Goal: Find specific page/section: Find specific page/section

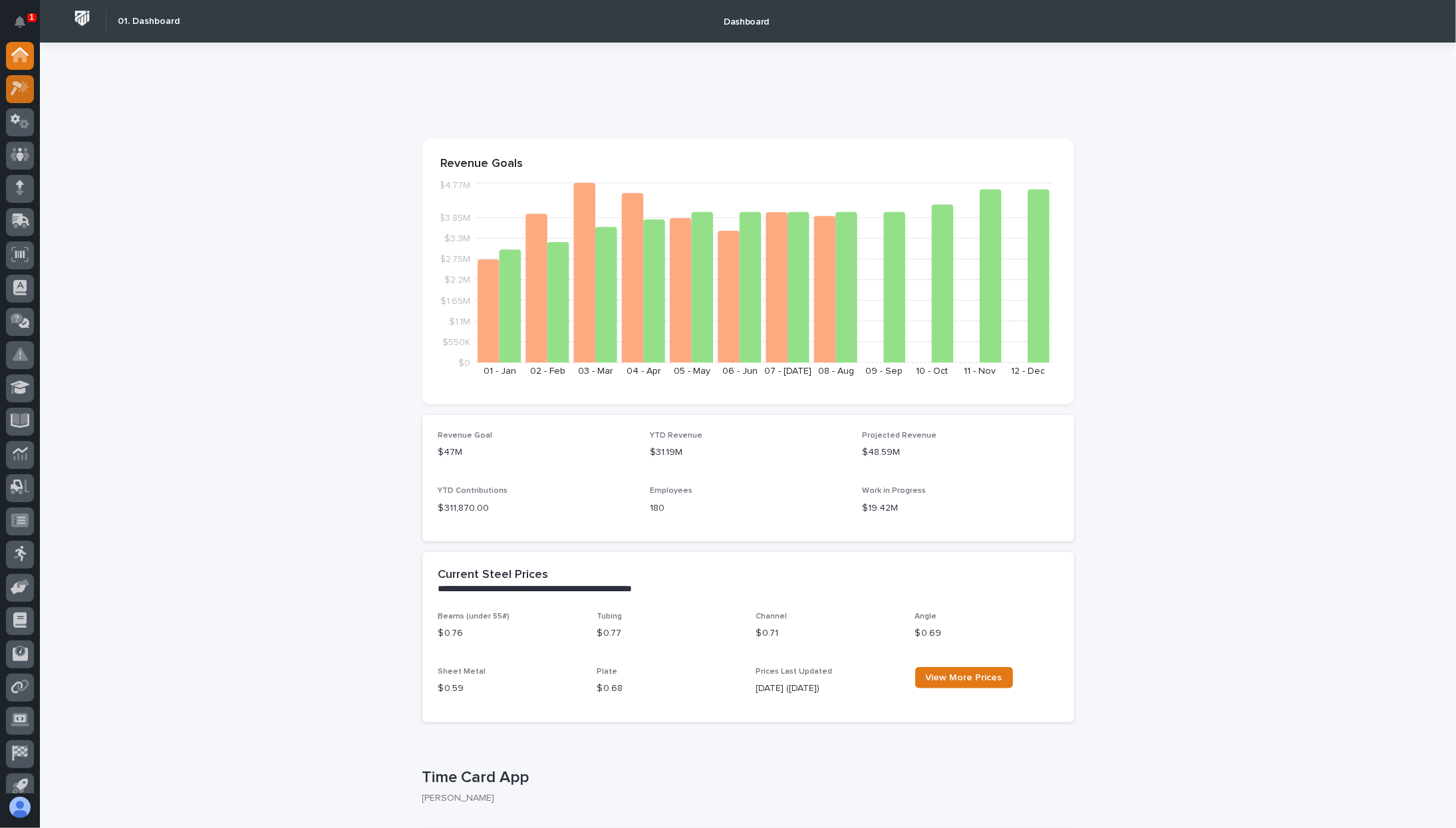
click at [32, 87] on div at bounding box center [20, 89] width 28 height 28
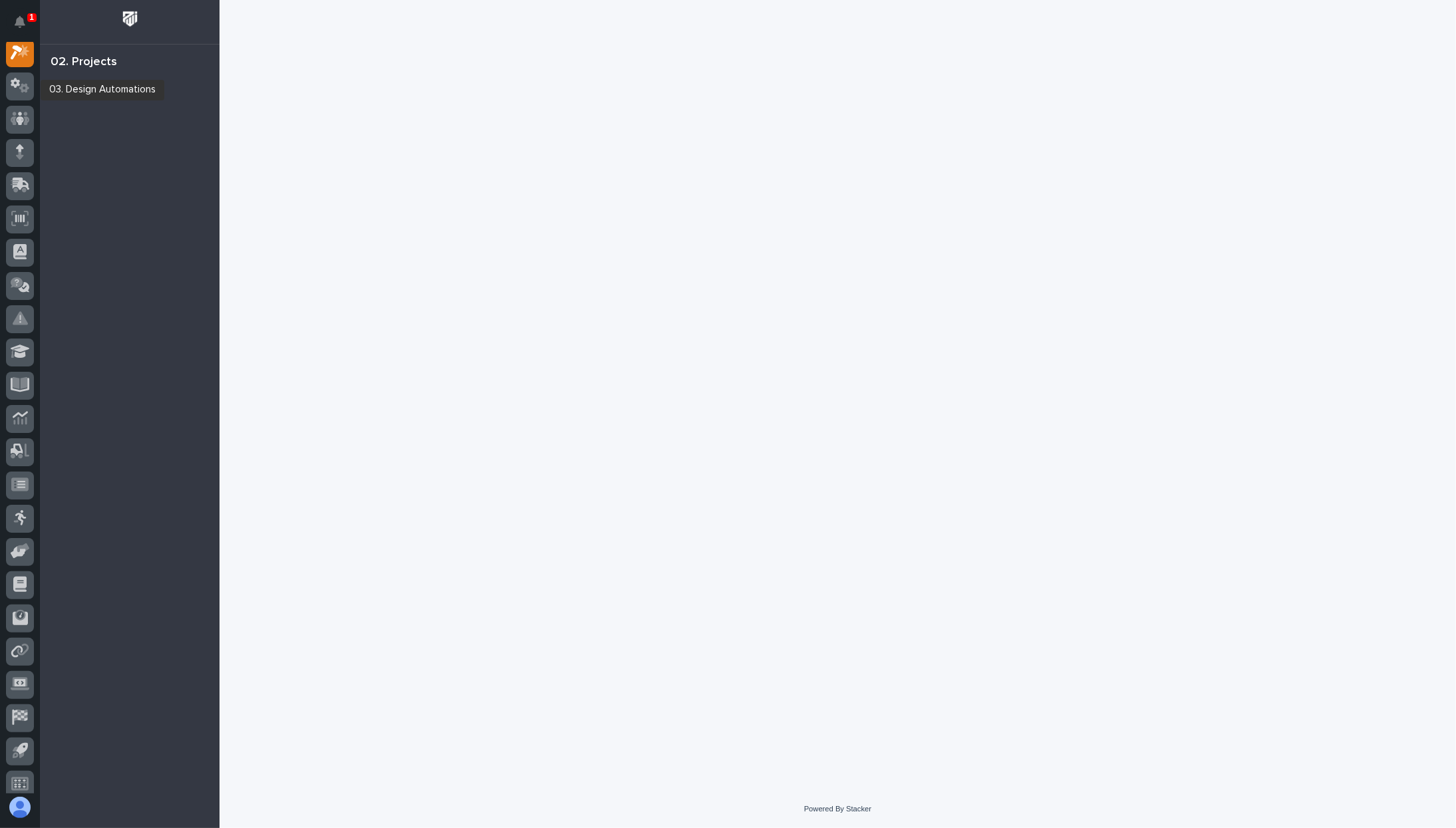
scroll to position [34, 0]
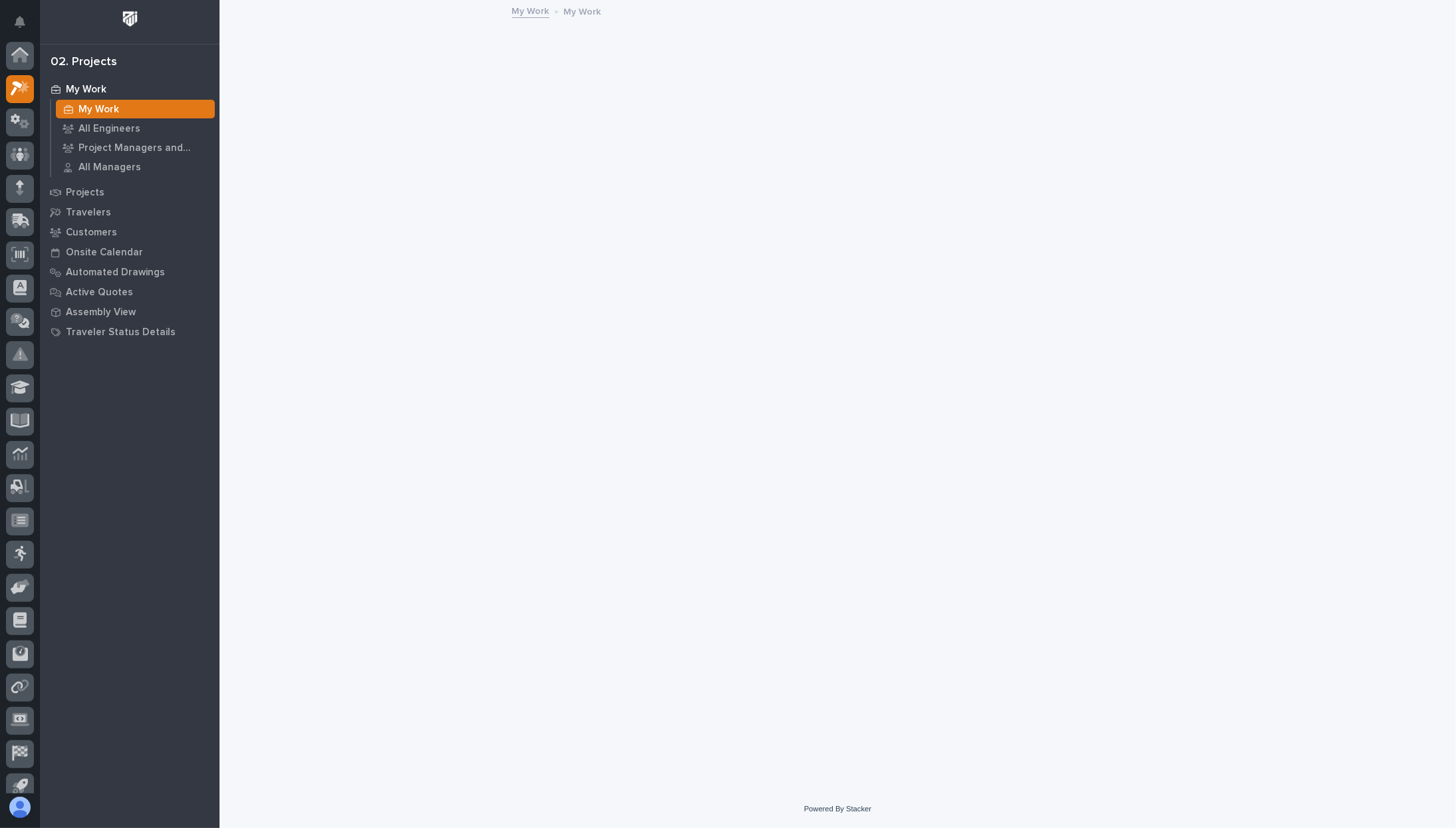
scroll to position [34, 0]
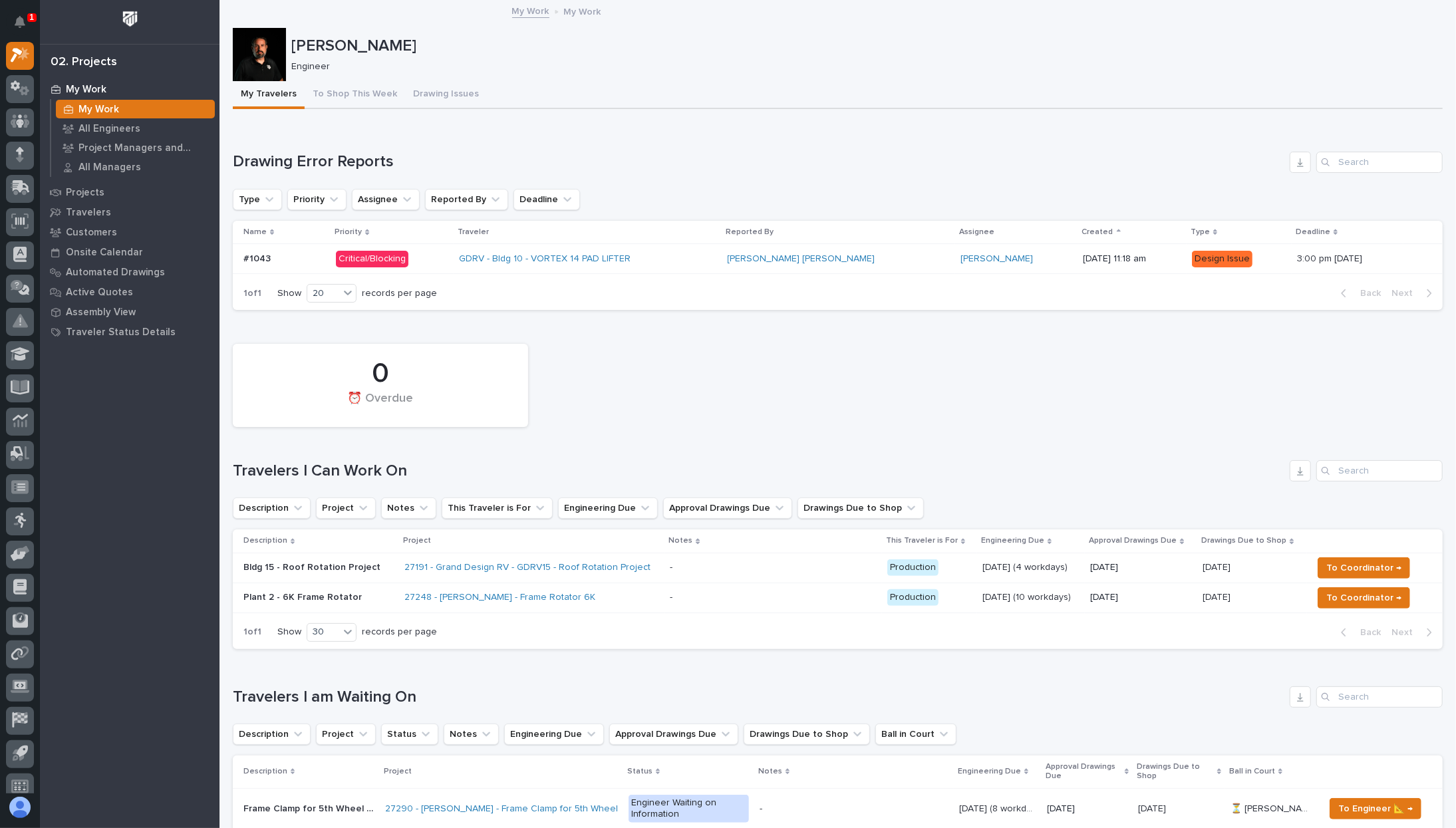
click at [657, 364] on div "0 ⏰ Overdue" at bounding box center [838, 385] width 1224 height 96
click at [758, 263] on link "[PERSON_NAME] [PERSON_NAME]" at bounding box center [801, 259] width 147 height 11
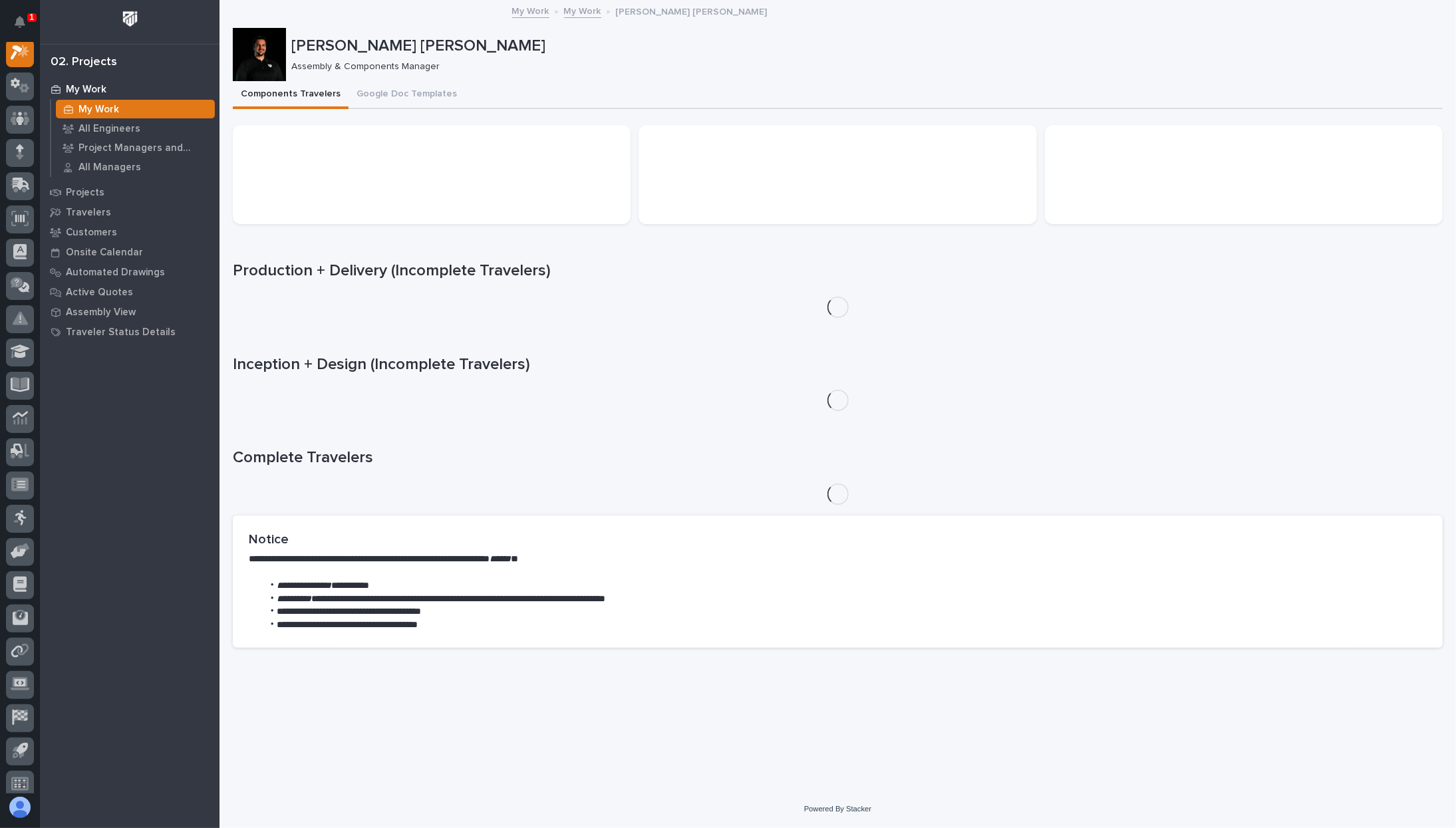
scroll to position [34, 0]
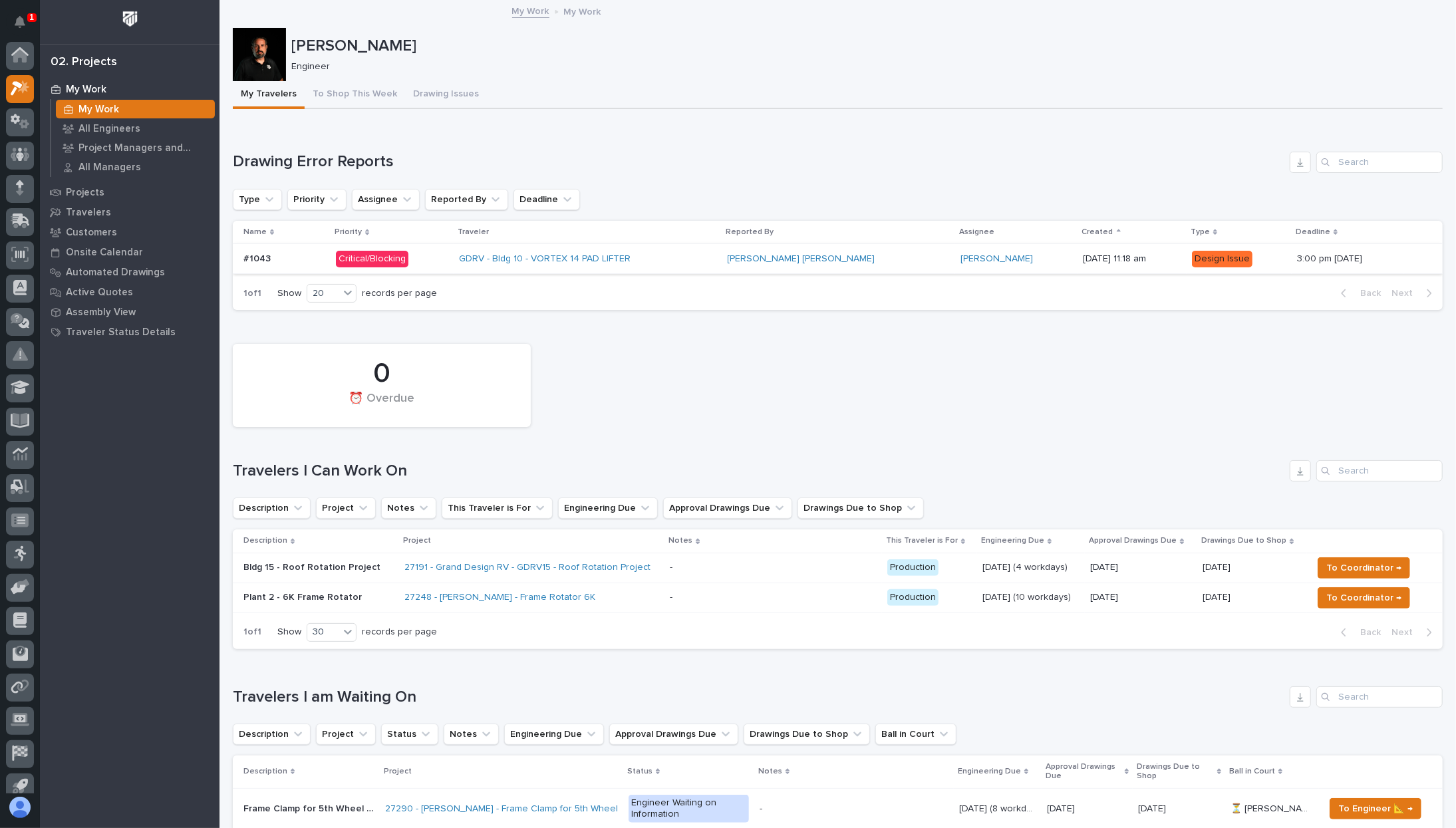
scroll to position [36, 0]
click at [659, 255] on div "GDRV - Bldg 10 - VORTEX 14 PAD LIFTER" at bounding box center [576, 259] width 233 height 11
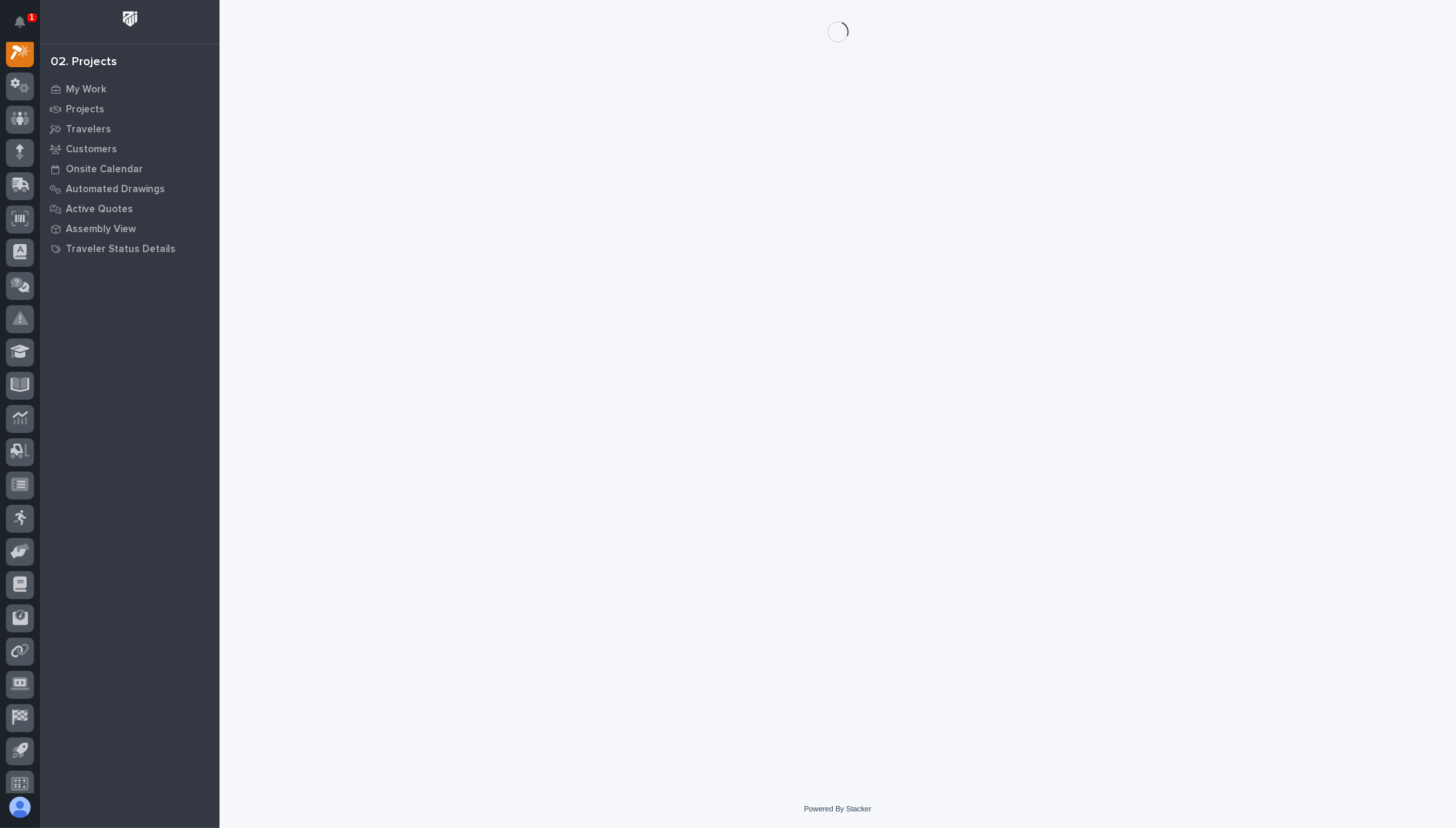
scroll to position [34, 0]
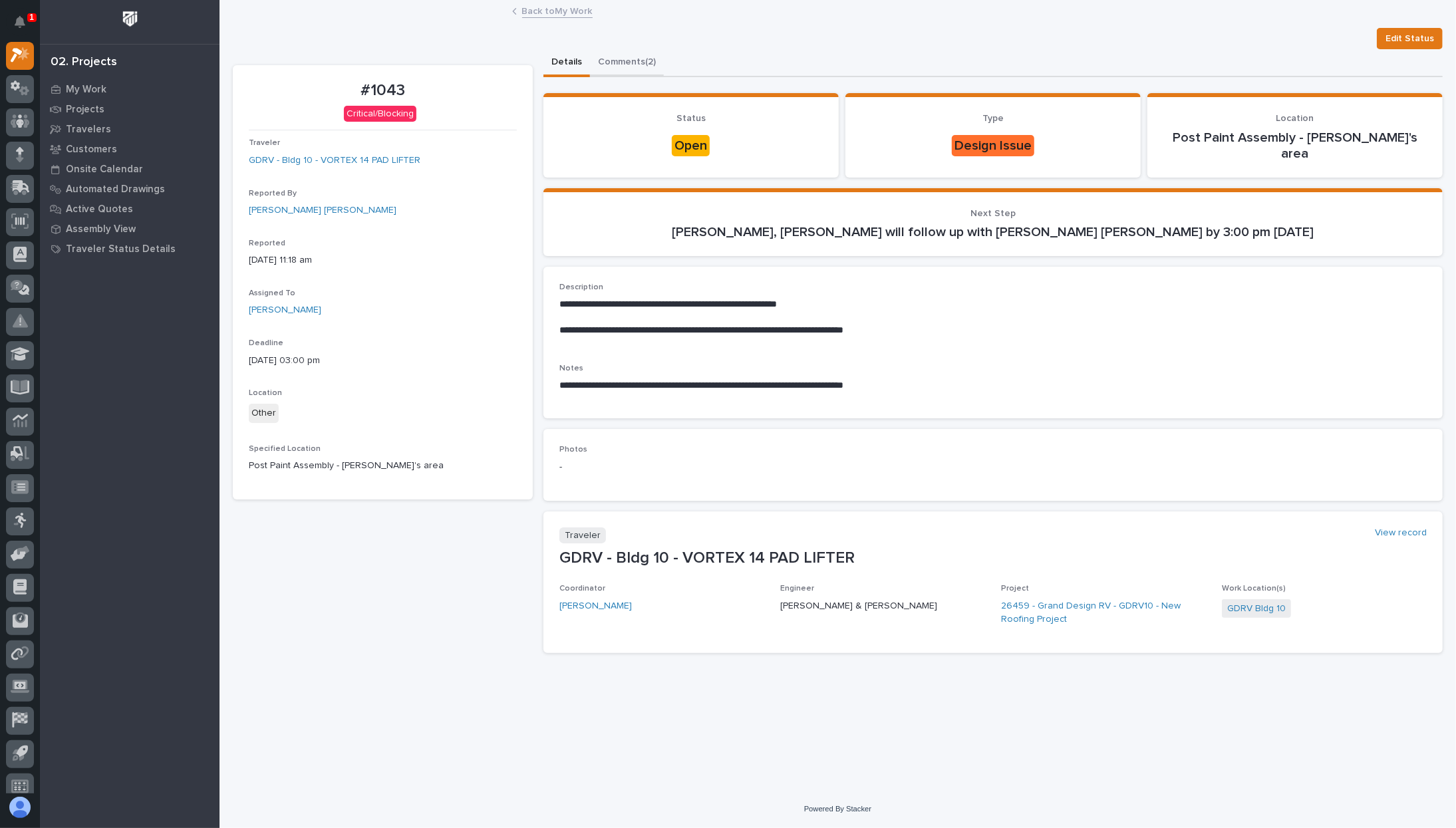
click at [622, 62] on button "Comments (2)" at bounding box center [627, 64] width 74 height 28
